Goal: Information Seeking & Learning: Learn about a topic

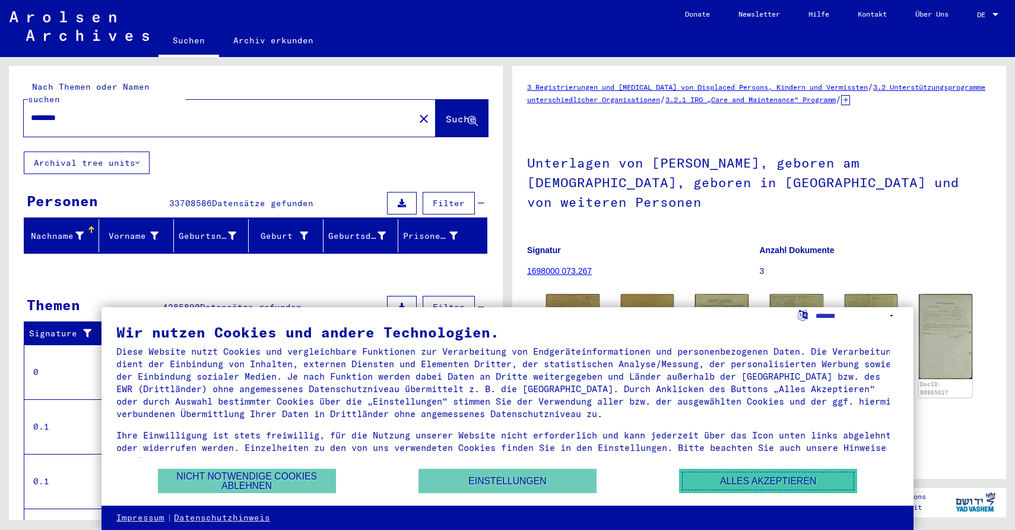
click at [735, 485] on button "Alles akzeptieren" at bounding box center [768, 480] width 178 height 24
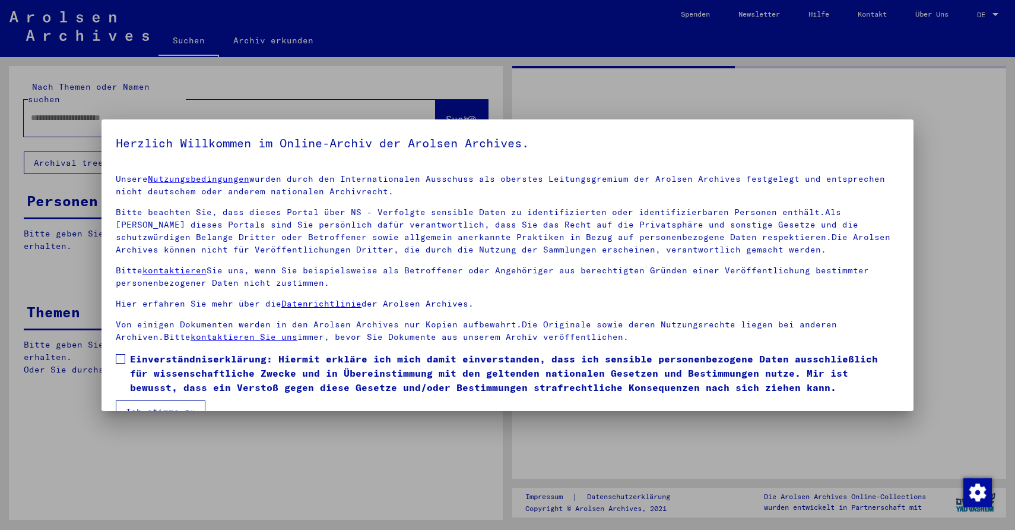
type input "********"
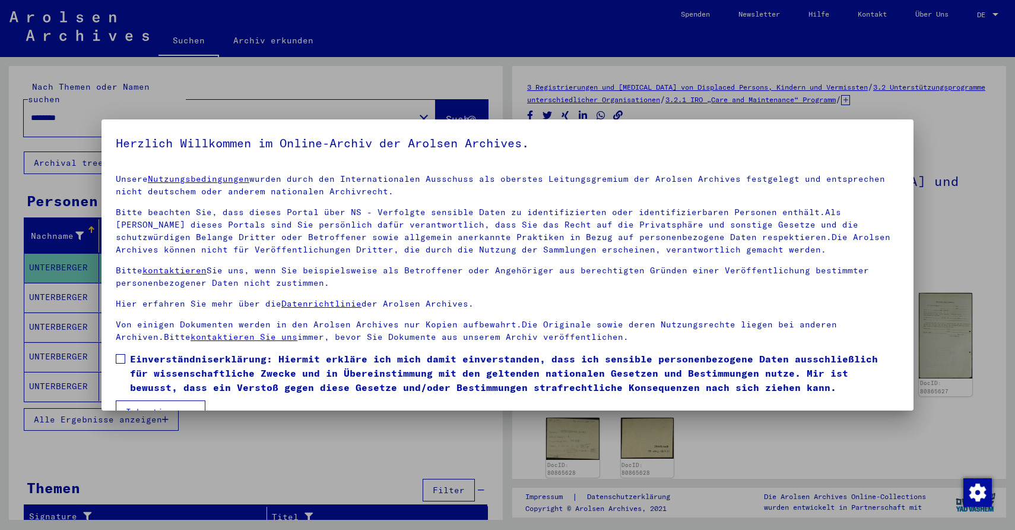
scroll to position [26, 0]
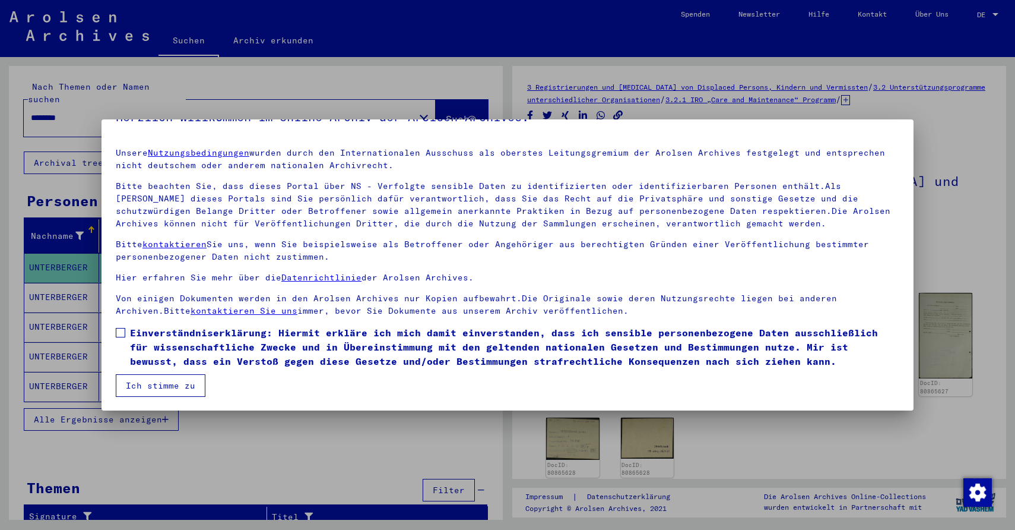
click at [162, 386] on button "Ich stimme zu" at bounding box center [161, 385] width 90 height 23
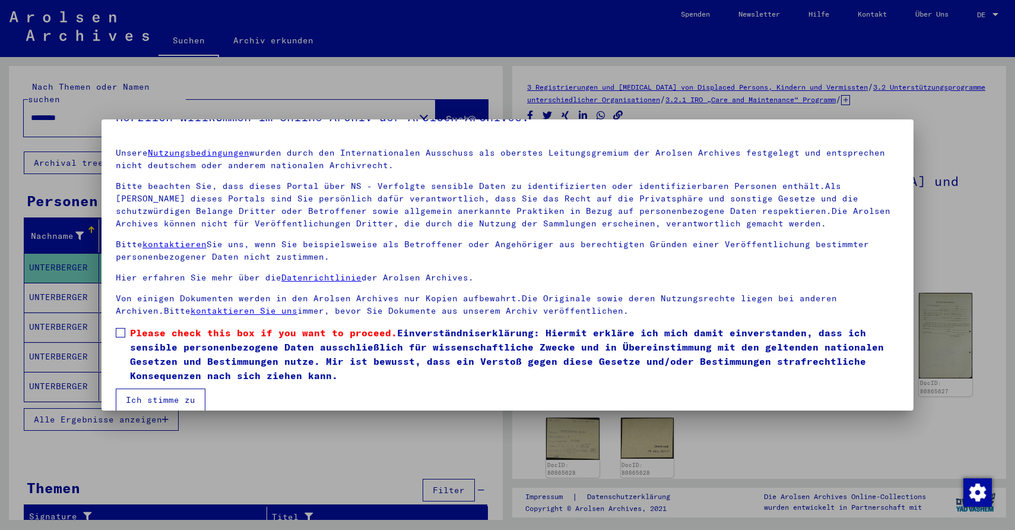
click at [123, 329] on span at bounding box center [120, 332] width 9 height 9
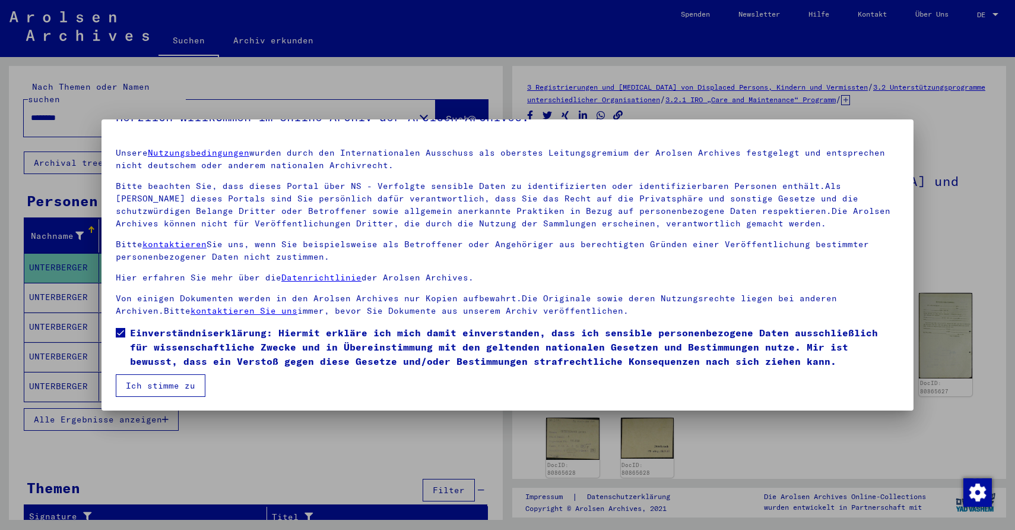
click at [154, 388] on button "Ich stimme zu" at bounding box center [161, 385] width 90 height 23
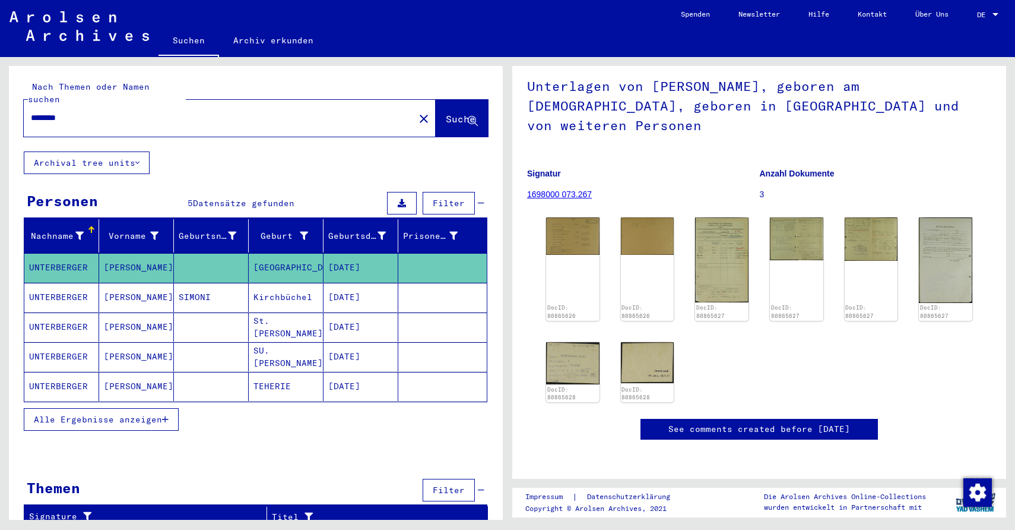
scroll to position [0, 0]
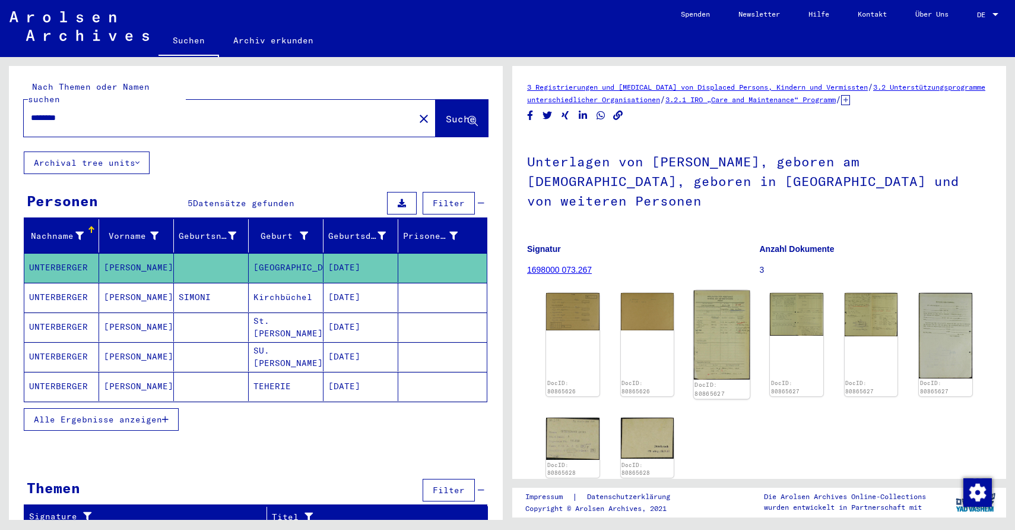
click at [720, 340] on img at bounding box center [722, 334] width 56 height 89
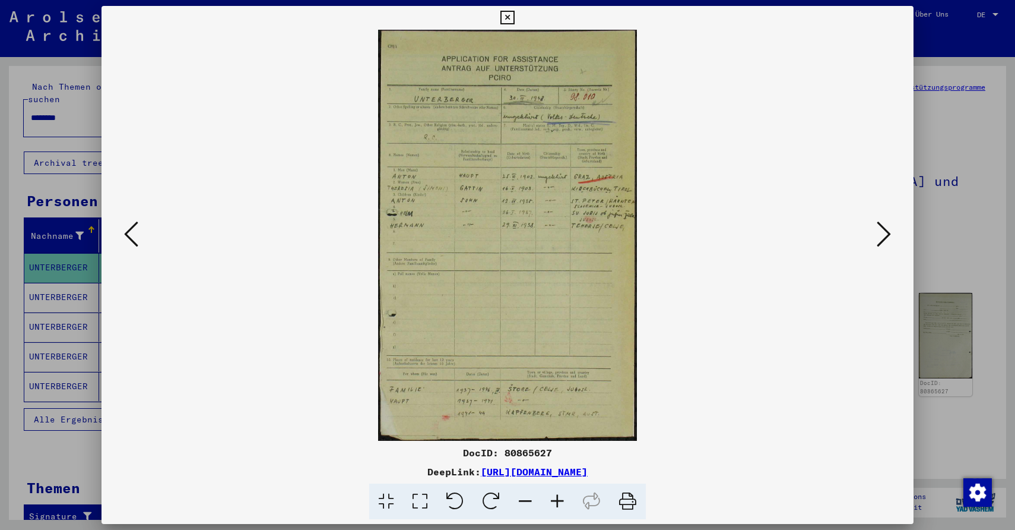
click at [884, 240] on icon at bounding box center [884, 234] width 14 height 28
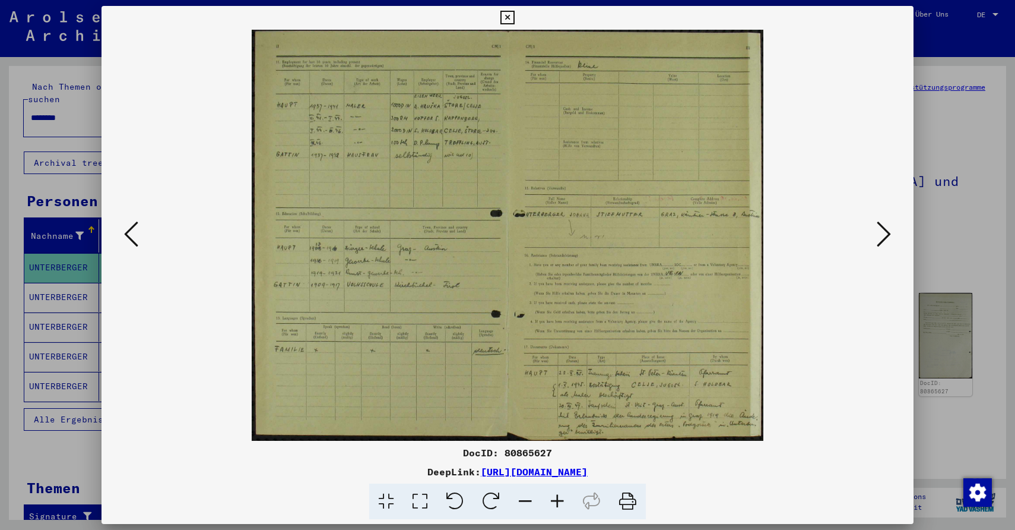
click at [884, 240] on icon at bounding box center [884, 234] width 14 height 28
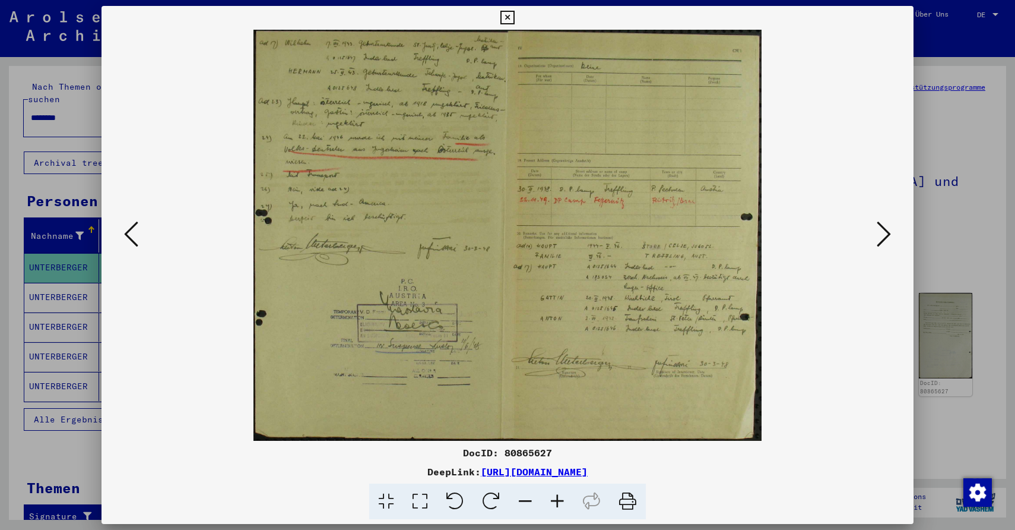
click at [987, 317] on div at bounding box center [507, 265] width 1015 height 530
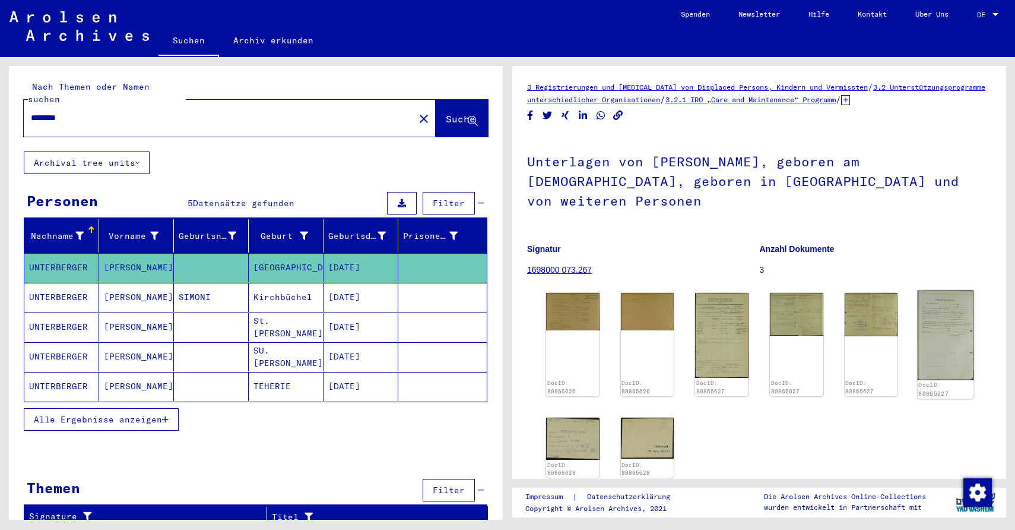
click at [947, 322] on img at bounding box center [946, 335] width 56 height 90
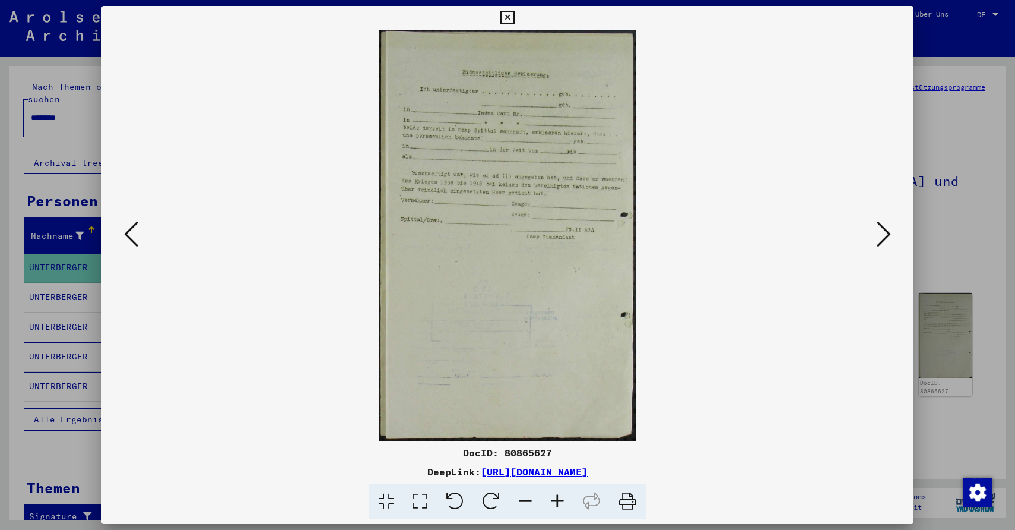
click at [974, 367] on div at bounding box center [507, 265] width 1015 height 530
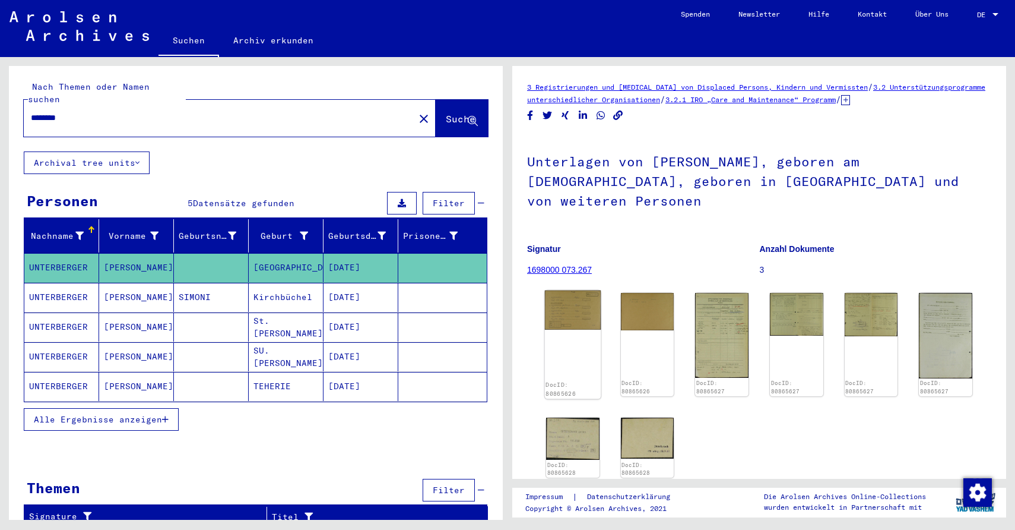
click at [594, 325] on div "DocID: 80865626" at bounding box center [573, 344] width 56 height 108
click at [568, 309] on img at bounding box center [573, 309] width 56 height 39
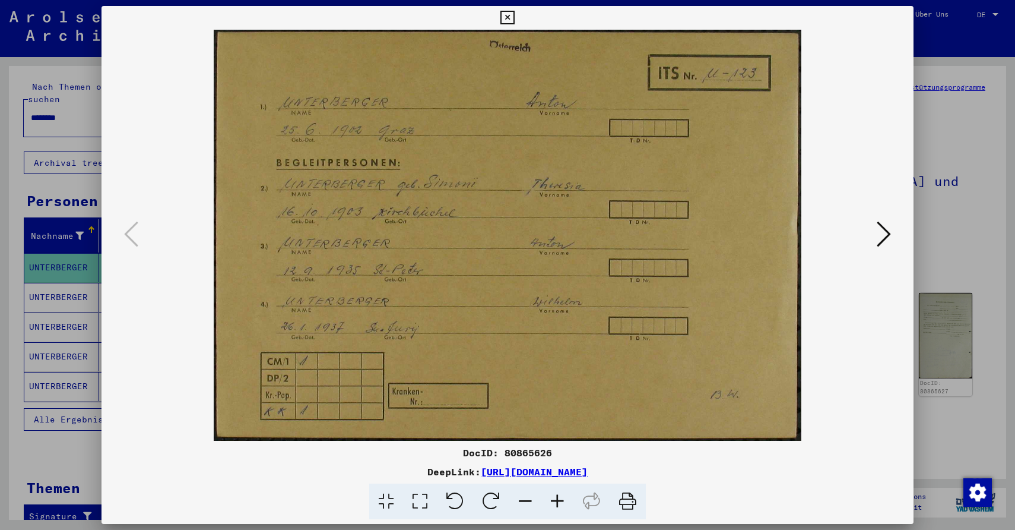
click at [568, 309] on img at bounding box center [507, 235] width 731 height 411
click at [890, 231] on icon at bounding box center [884, 234] width 14 height 28
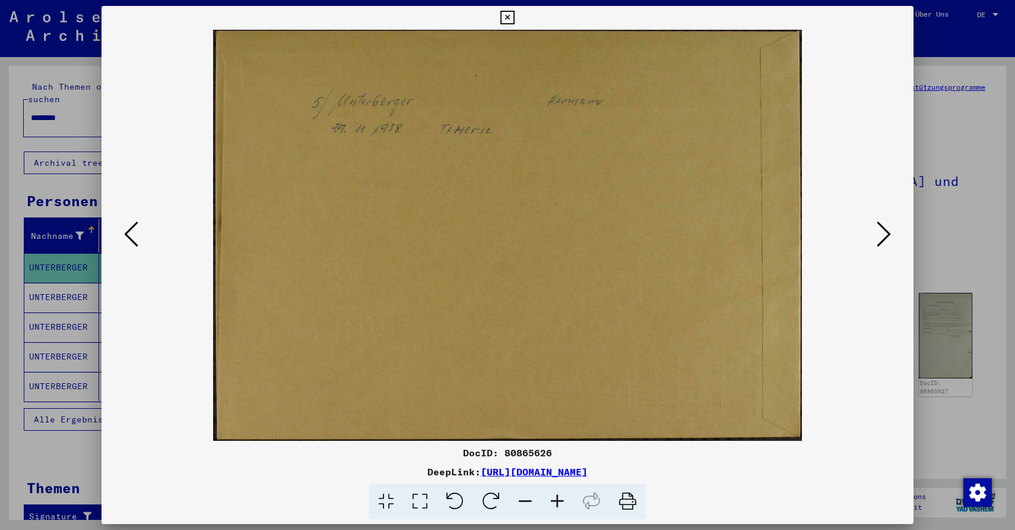
click at [889, 232] on icon at bounding box center [884, 234] width 14 height 28
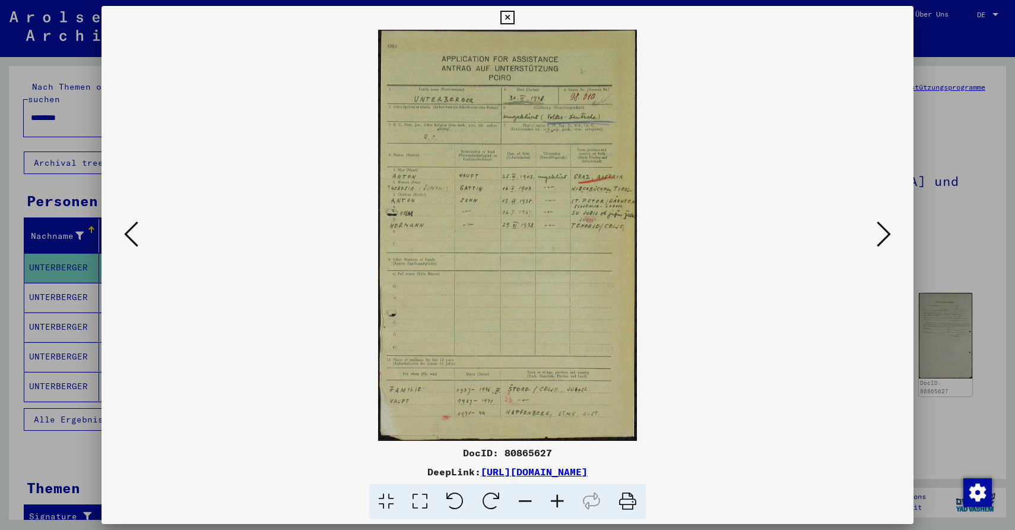
click at [975, 190] on div at bounding box center [507, 265] width 1015 height 530
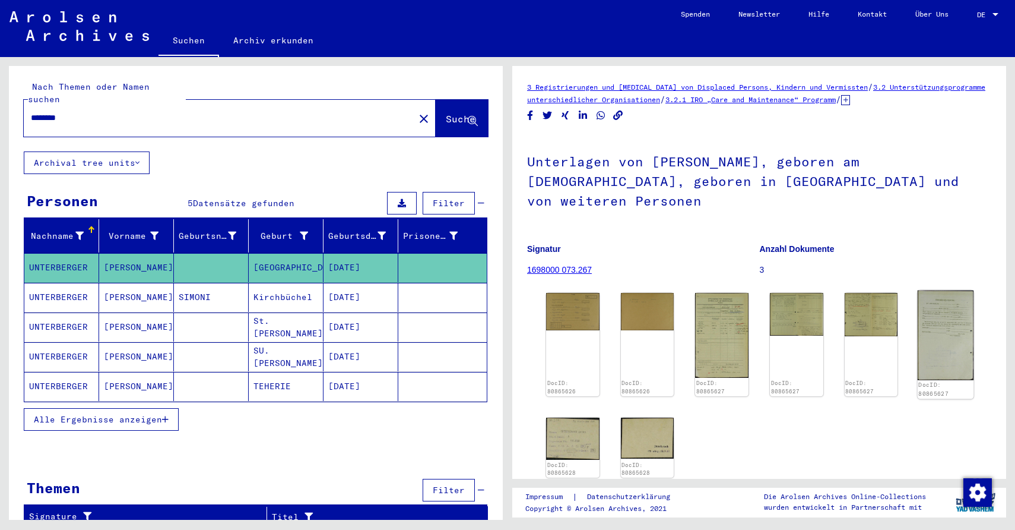
click at [944, 338] on img at bounding box center [946, 335] width 56 height 90
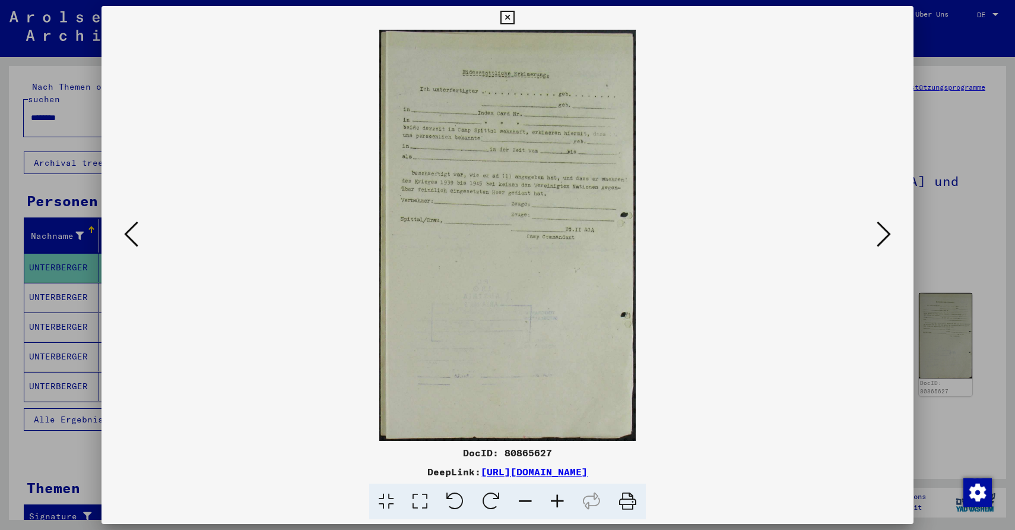
click at [884, 241] on icon at bounding box center [884, 234] width 14 height 28
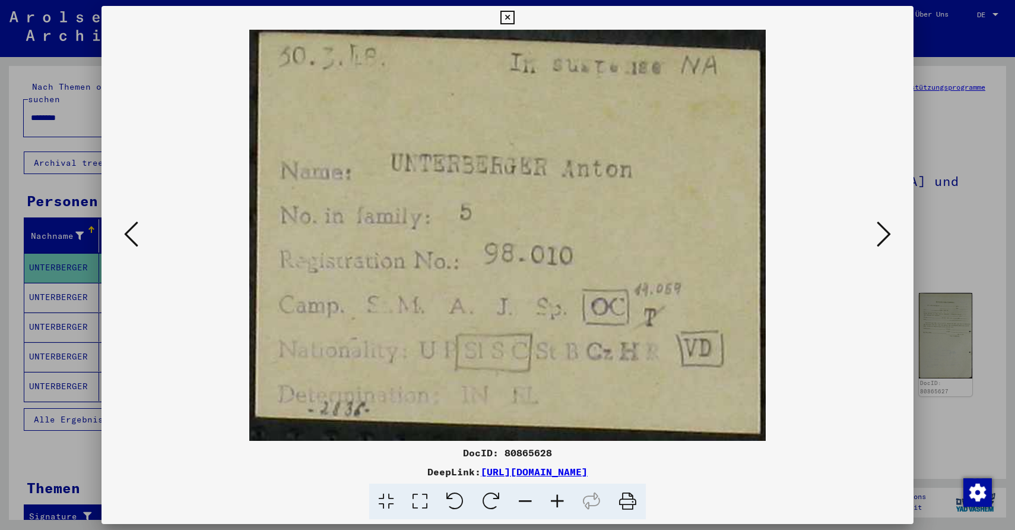
click at [884, 242] on icon at bounding box center [884, 234] width 14 height 28
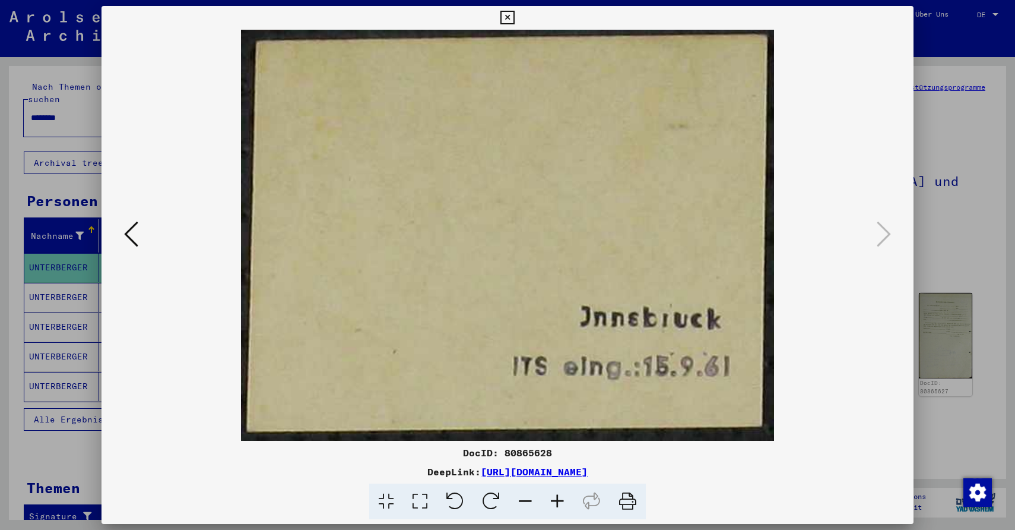
click at [978, 270] on div at bounding box center [507, 265] width 1015 height 530
